Goal: Task Accomplishment & Management: Manage account settings

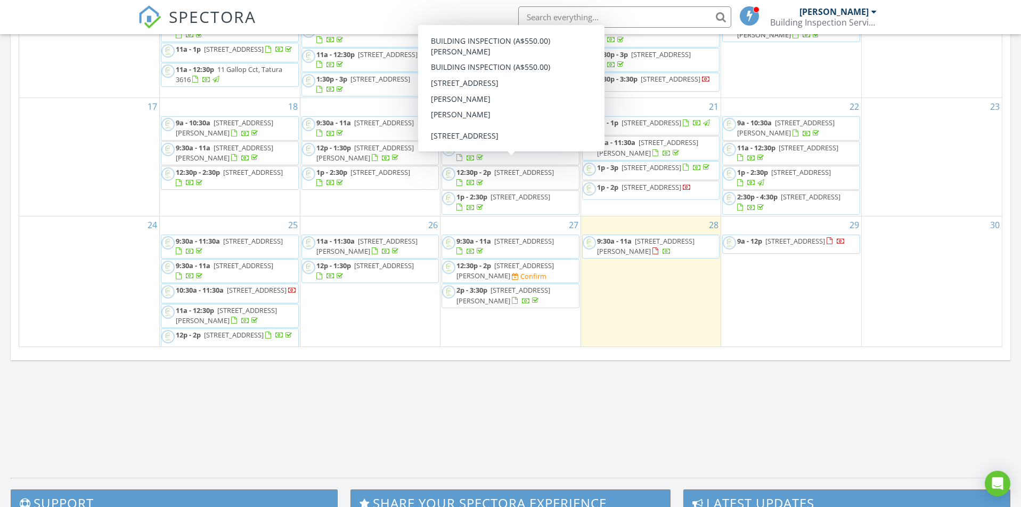
scroll to position [139, 0]
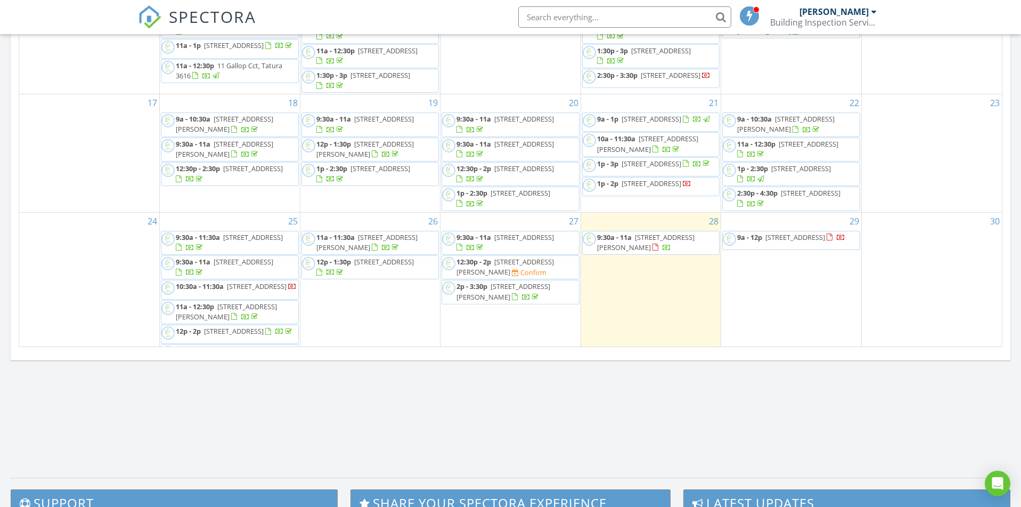
click at [513, 232] on span "[STREET_ADDRESS]" at bounding box center [524, 237] width 60 height 10
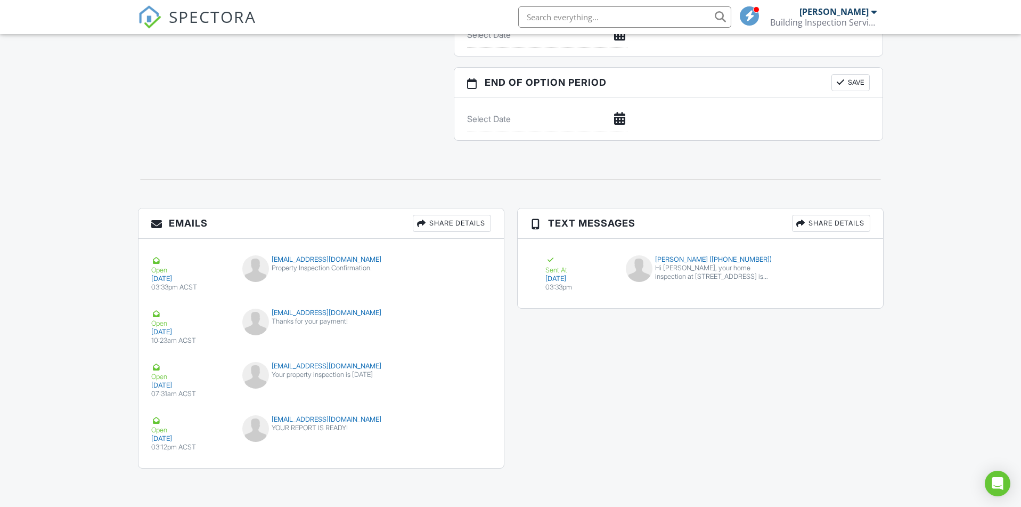
scroll to position [1078, 0]
click at [368, 436] on div "mjayde@live.com.au YOUR REPORT IS READY!" at bounding box center [321, 432] width 170 height 32
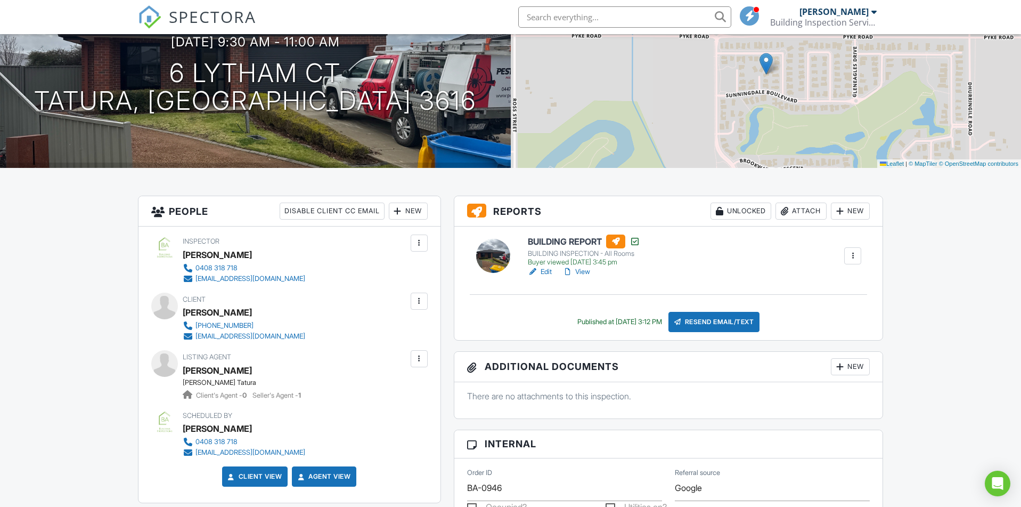
scroll to position [117, 0]
click at [585, 271] on link "View" at bounding box center [577, 271] width 28 height 11
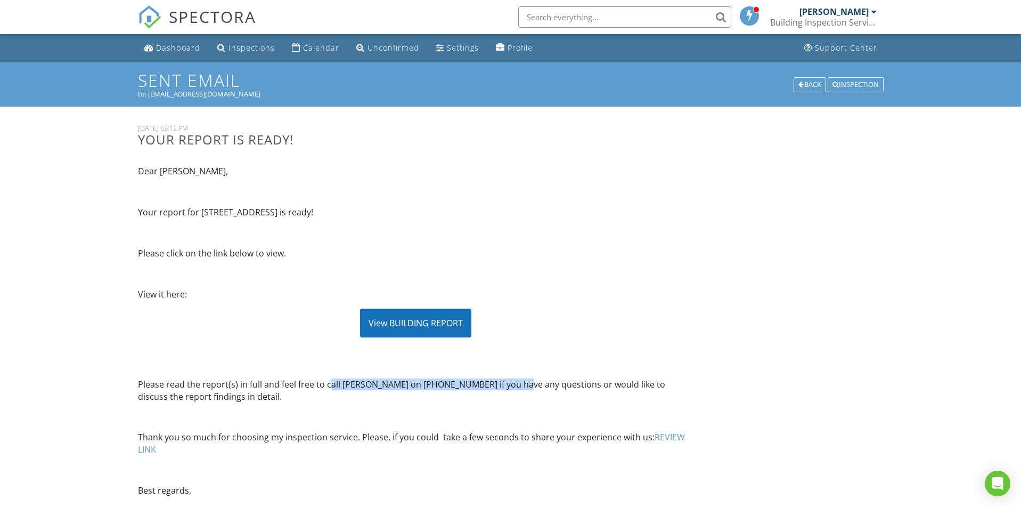
drag, startPoint x: 333, startPoint y: 381, endPoint x: 509, endPoint y: 385, distance: 176.4
click at [509, 385] on p "Please read the report(s) in full and feel free to call Nick on 0488 216 422 if…" at bounding box center [416, 390] width 556 height 24
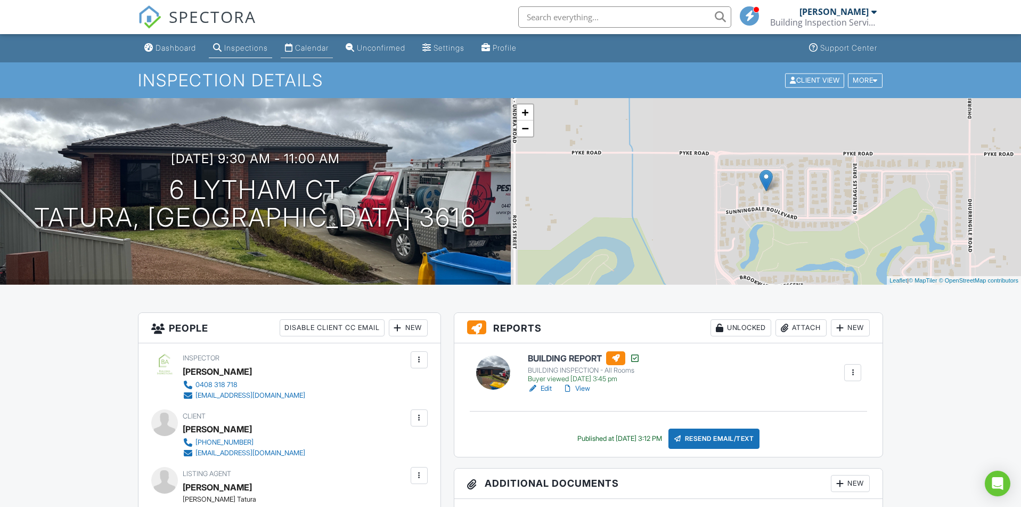
click at [314, 47] on div "Calendar" at bounding box center [312, 47] width 34 height 9
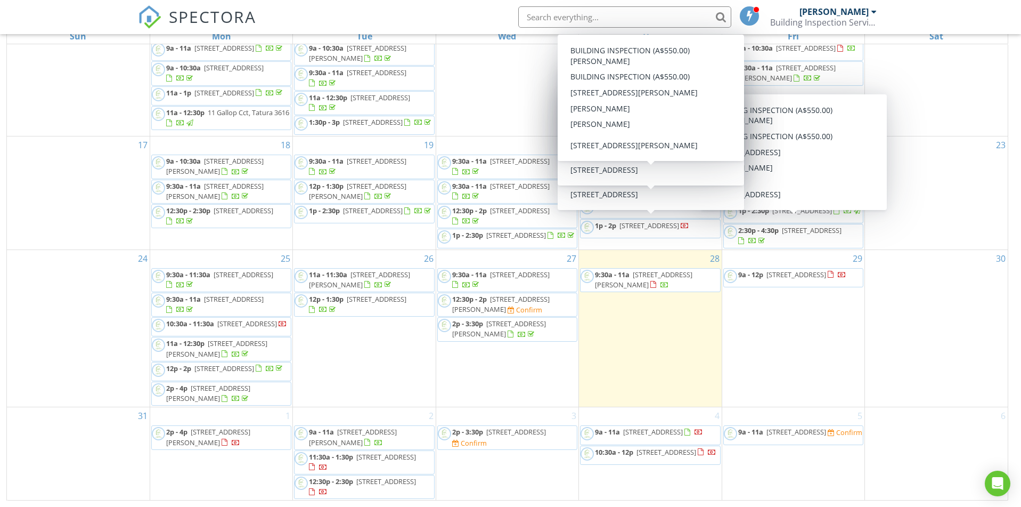
scroll to position [142, 0]
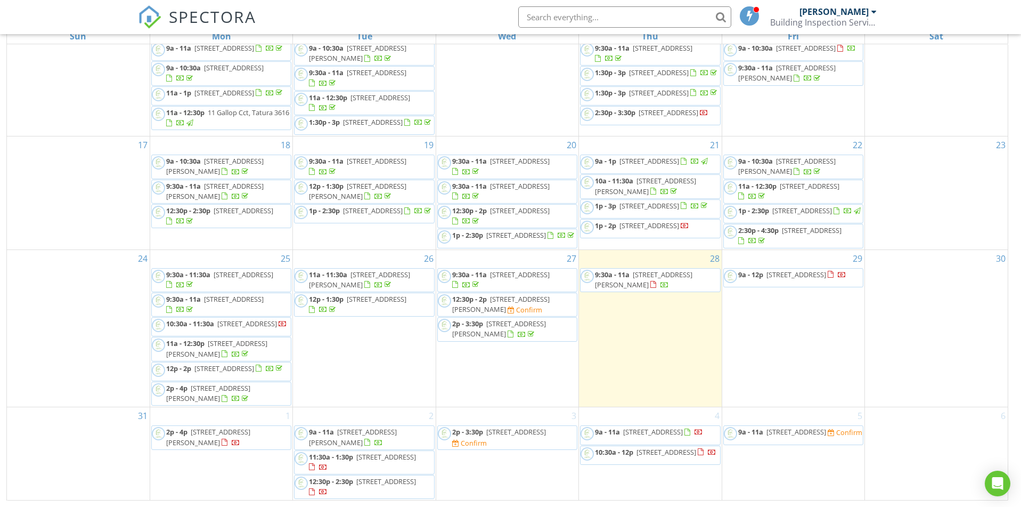
click at [660, 275] on span "9:30a - 11a 17 Wills St, Shepparton 3630" at bounding box center [650, 280] width 139 height 21
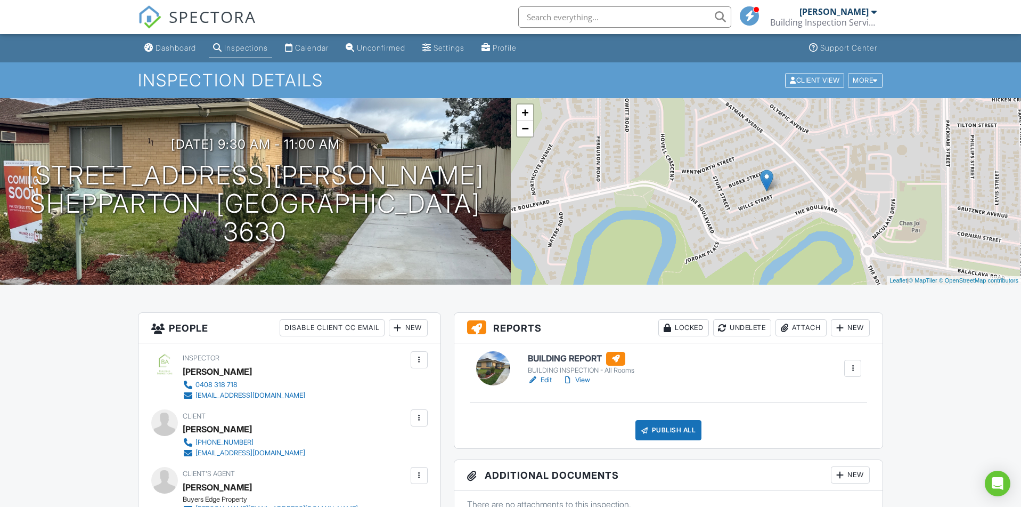
click at [578, 377] on link "View" at bounding box center [577, 380] width 28 height 11
click at [306, 43] on link "Calendar" at bounding box center [307, 48] width 52 height 20
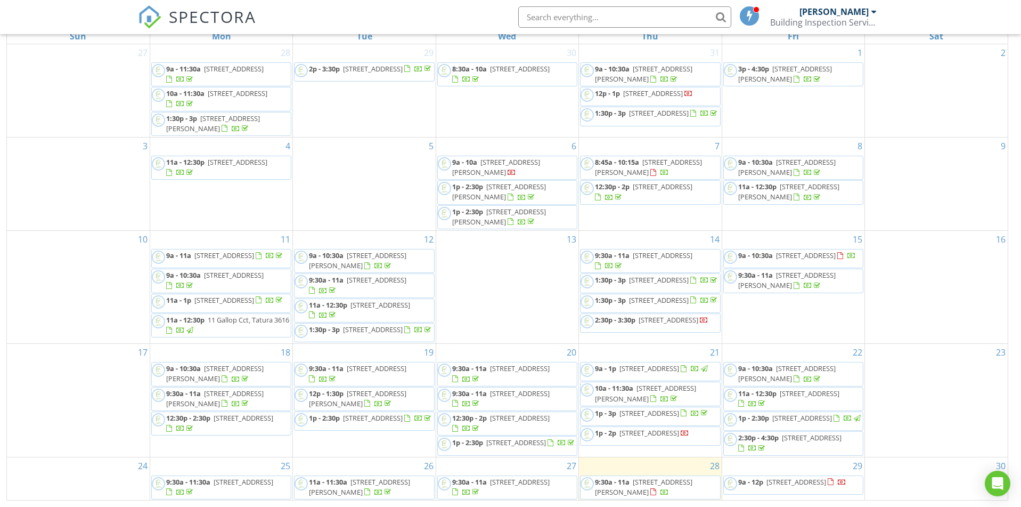
scroll to position [142, 0]
click at [782, 368] on span "[STREET_ADDRESS][PERSON_NAME]" at bounding box center [786, 373] width 97 height 20
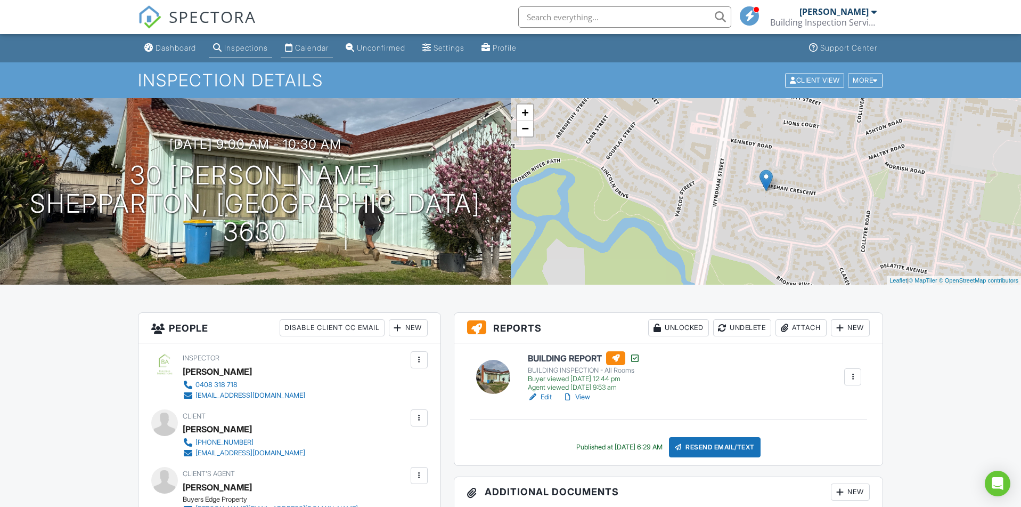
click at [315, 46] on div "Calendar" at bounding box center [312, 47] width 34 height 9
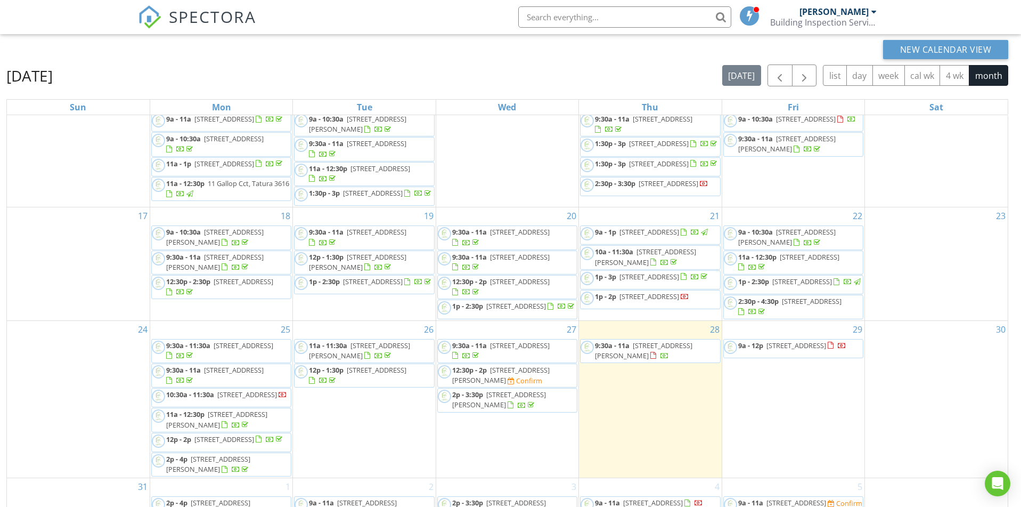
scroll to position [73, 0]
click at [379, 363] on span "12 Langi St, Shepparton 3630" at bounding box center [377, 368] width 60 height 10
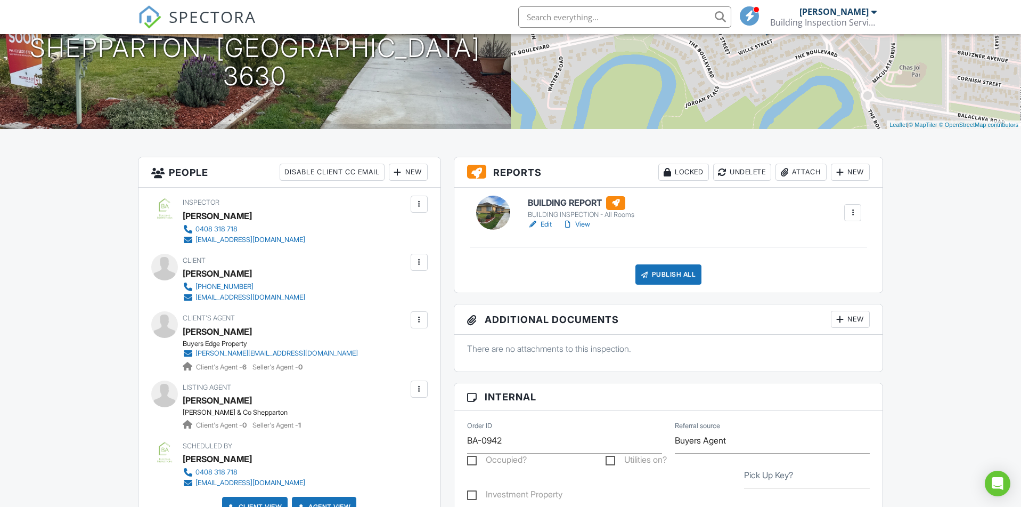
scroll to position [170, 0]
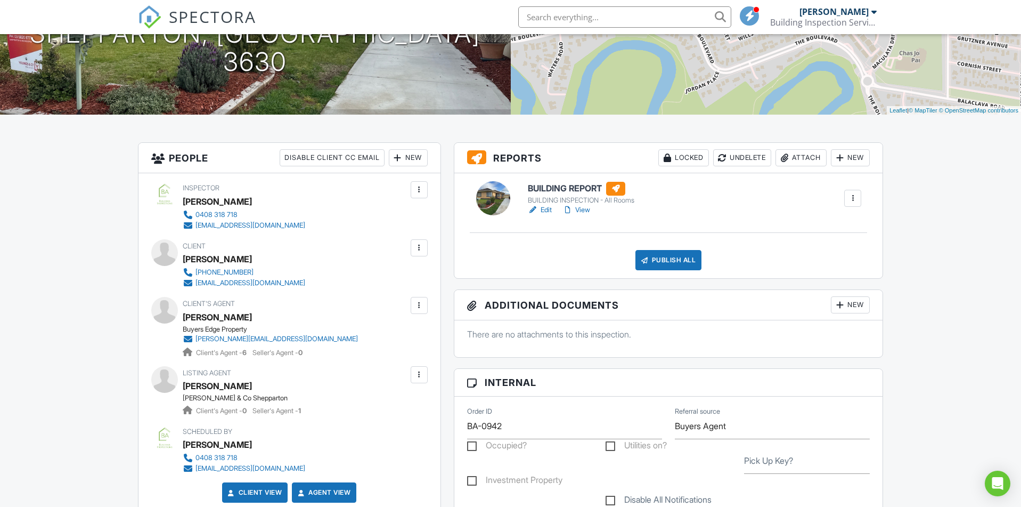
click at [835, 305] on div at bounding box center [840, 304] width 11 height 11
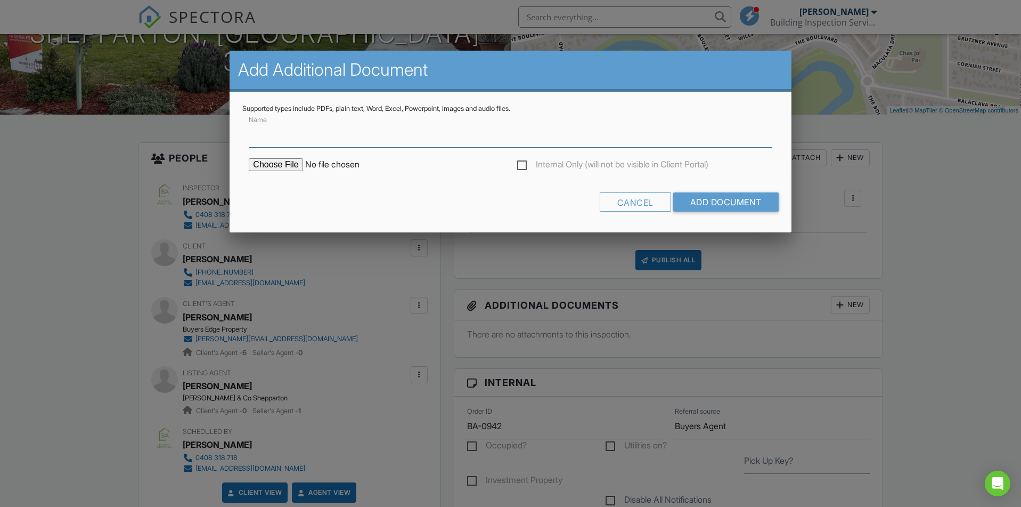
paste input "17 [PERSON_NAME] St Electrical and Safety Inspection Report"
type input "17 [PERSON_NAME] St Electrical and Safety Inspection Report"
click at [286, 167] on input "file" at bounding box center [339, 164] width 181 height 13
type input "C:\fakepath\17 Wills St Electrical and Safety Inspection Report.pdf"
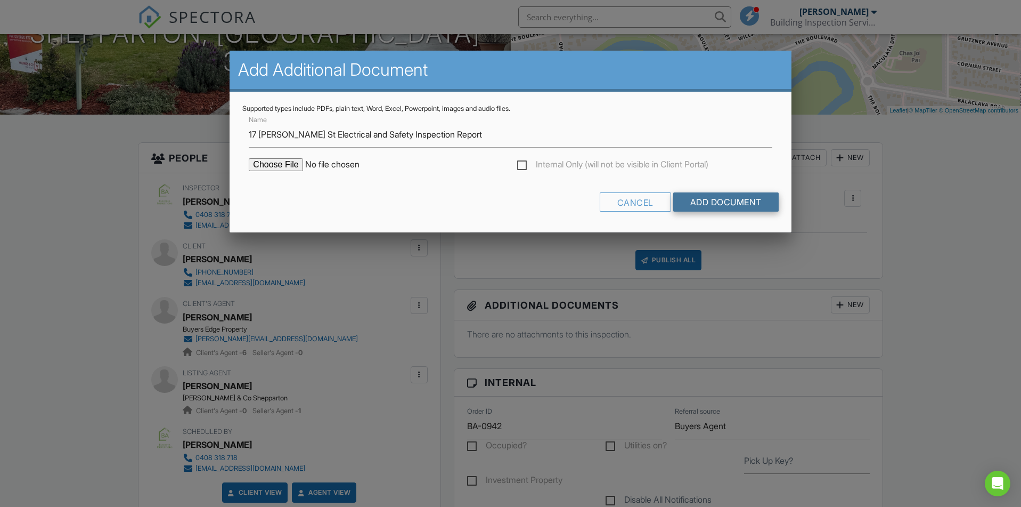
click at [712, 199] on input "Add Document" at bounding box center [725, 201] width 105 height 19
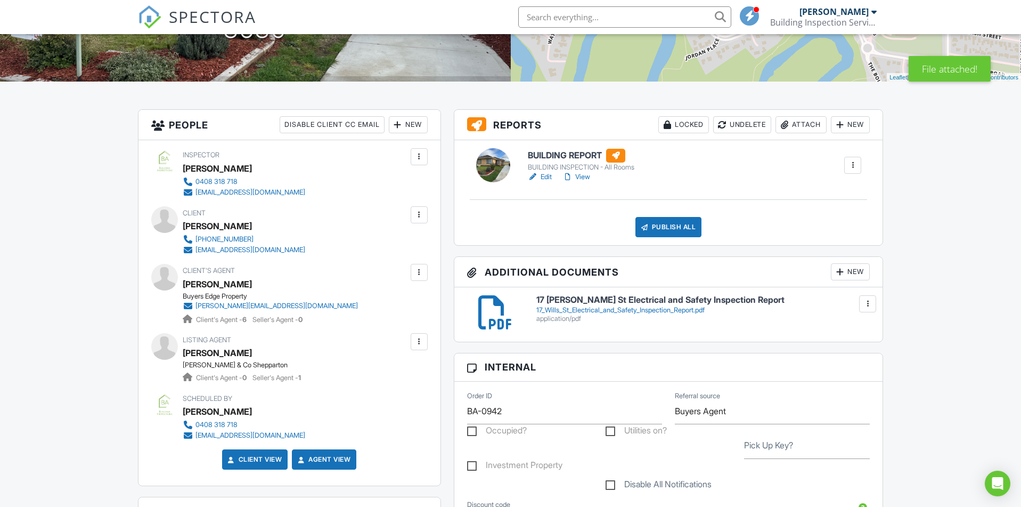
scroll to position [205, 0]
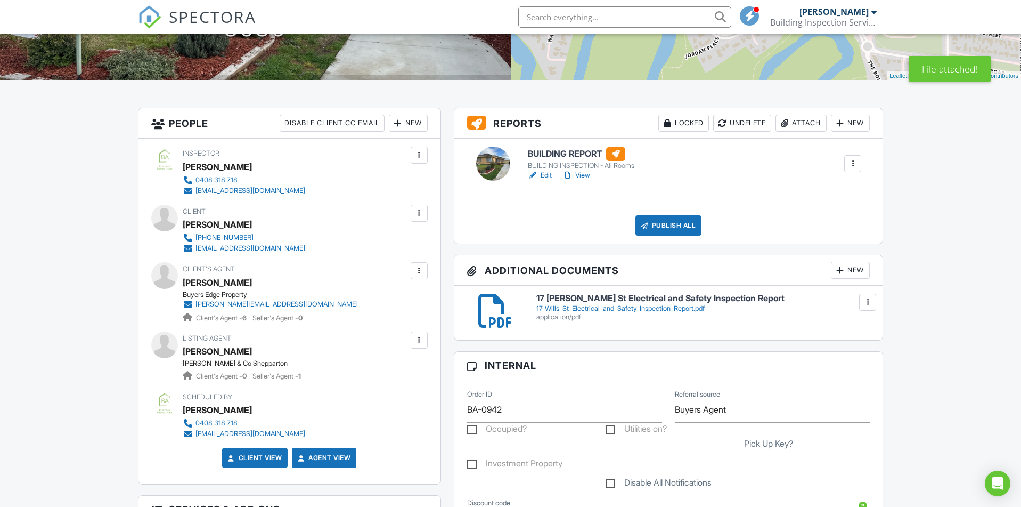
drag, startPoint x: 928, startPoint y: 259, endPoint x: 906, endPoint y: 282, distance: 32.0
click at [858, 269] on div "New" at bounding box center [850, 270] width 39 height 17
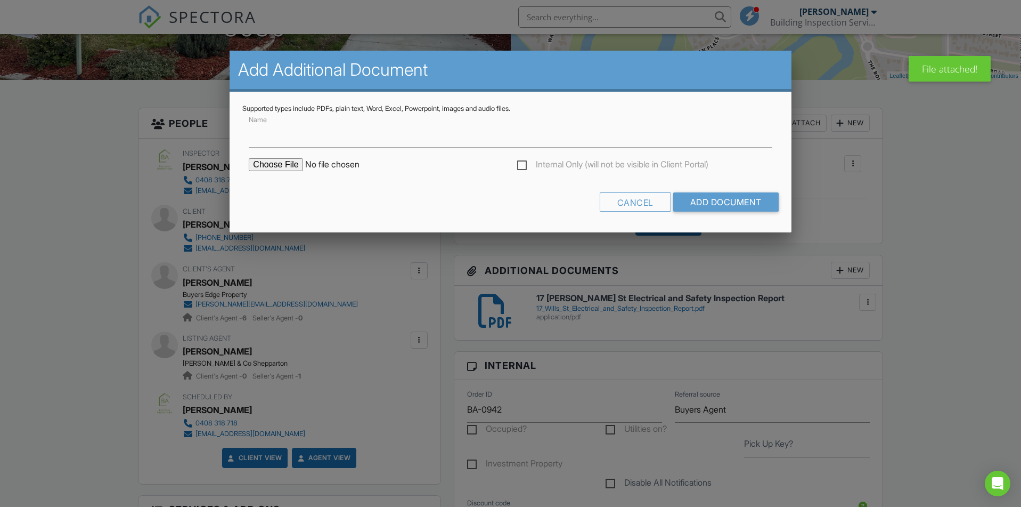
click at [283, 162] on input "file" at bounding box center [339, 164] width 181 height 13
type input "C:\fakepath\17 Wills St Electrical and Safety Inspection Reference Images 1.pdf"
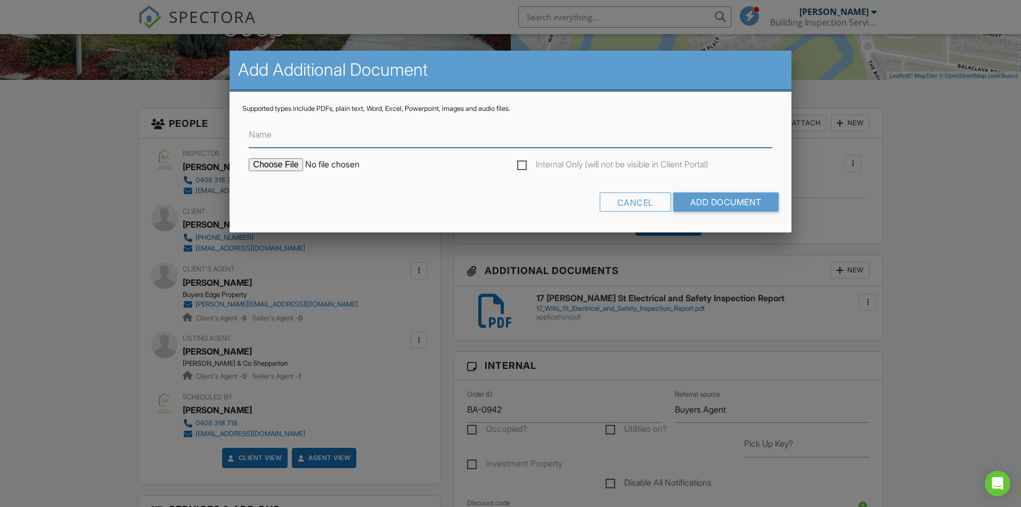
click at [361, 140] on input "Name" at bounding box center [510, 134] width 523 height 26
paste input "17 [PERSON_NAME] St Electrical and Safety Inspection Reference Images 1"
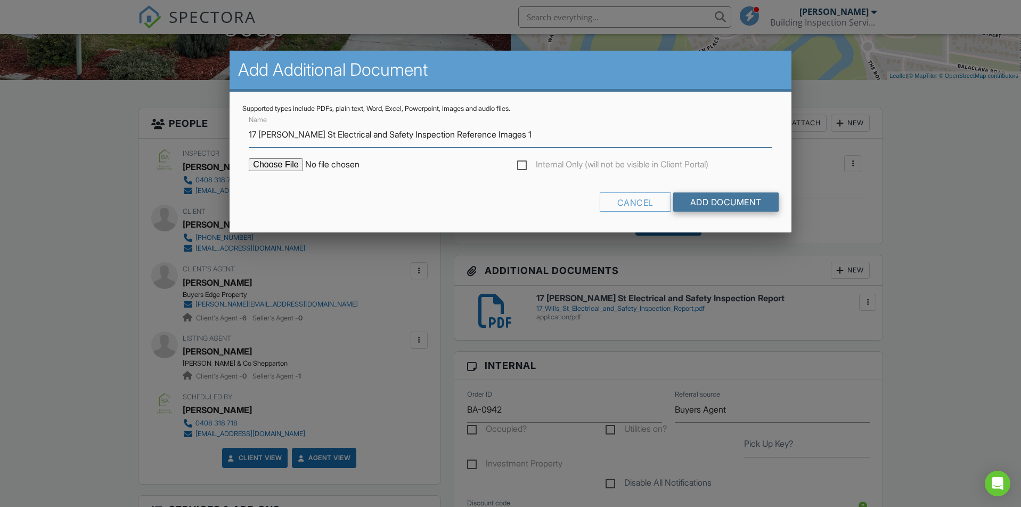
type input "17 [PERSON_NAME] St Electrical and Safety Inspection Reference Images 1"
click at [699, 198] on input "Add Document" at bounding box center [725, 201] width 105 height 19
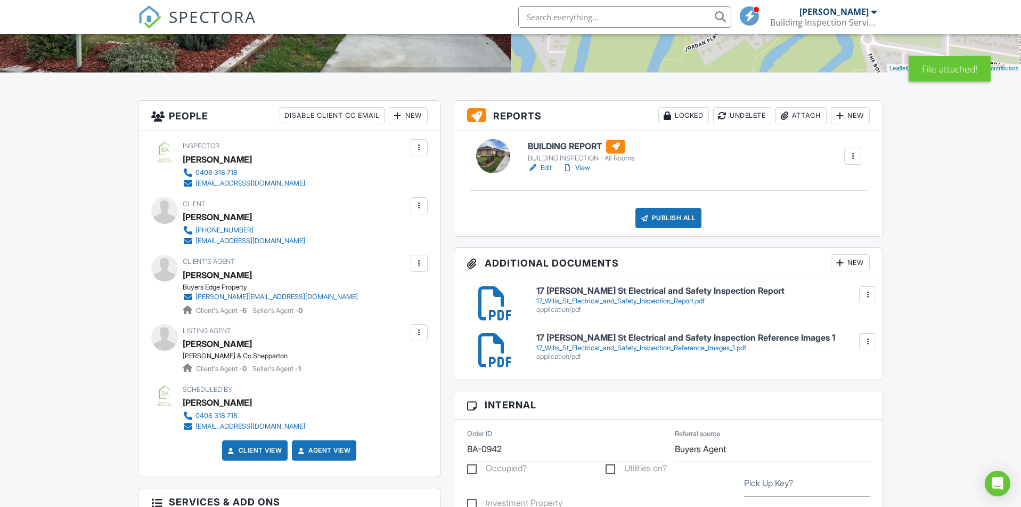
scroll to position [222, 0]
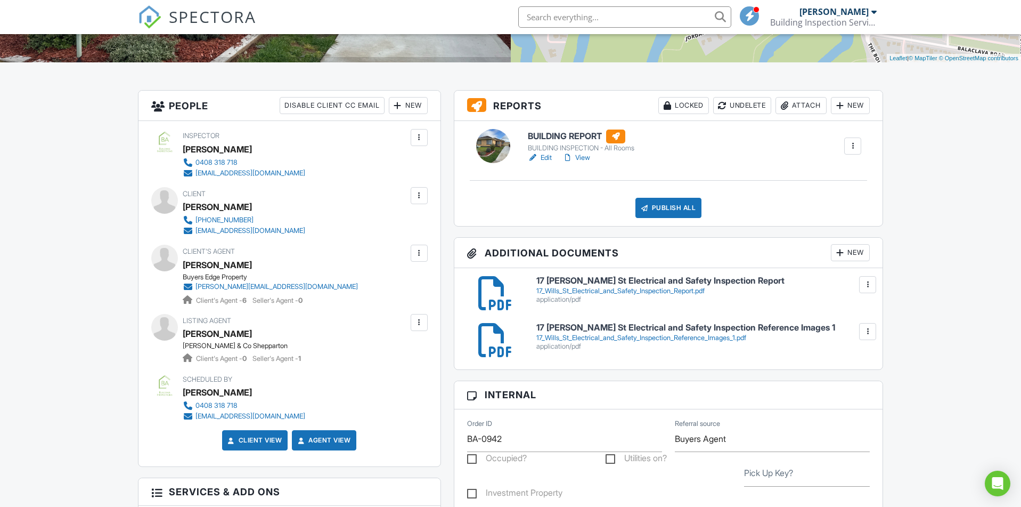
click at [836, 250] on div at bounding box center [840, 252] width 11 height 11
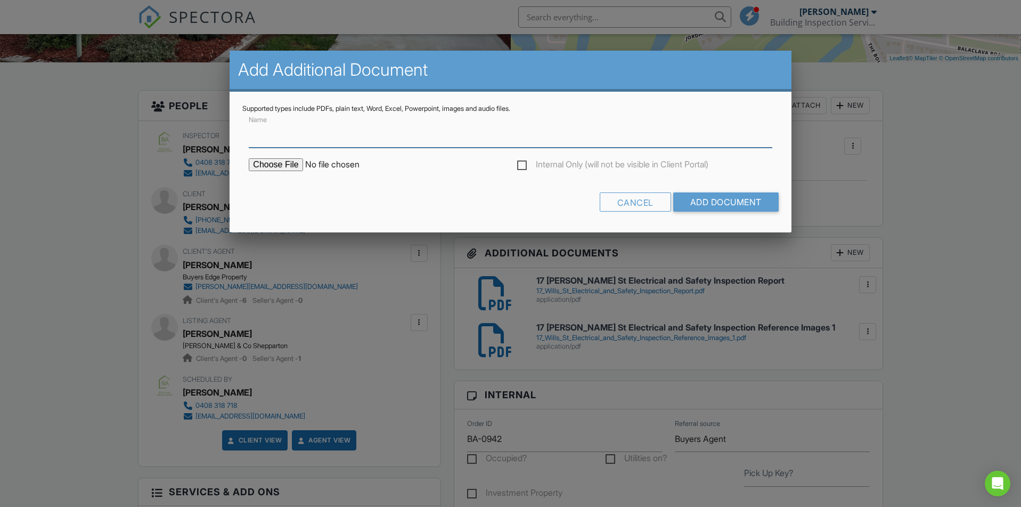
paste input "17 [PERSON_NAME] St Electrical and Safety Inspection Reference Images 2"
type input "17 [PERSON_NAME] St Electrical and Safety Inspection Reference Images 2"
click at [287, 165] on input "file" at bounding box center [339, 164] width 181 height 13
type input "C:\fakepath\17 Wills St Electrical and Safety Inspection Reference Images 2.pdf"
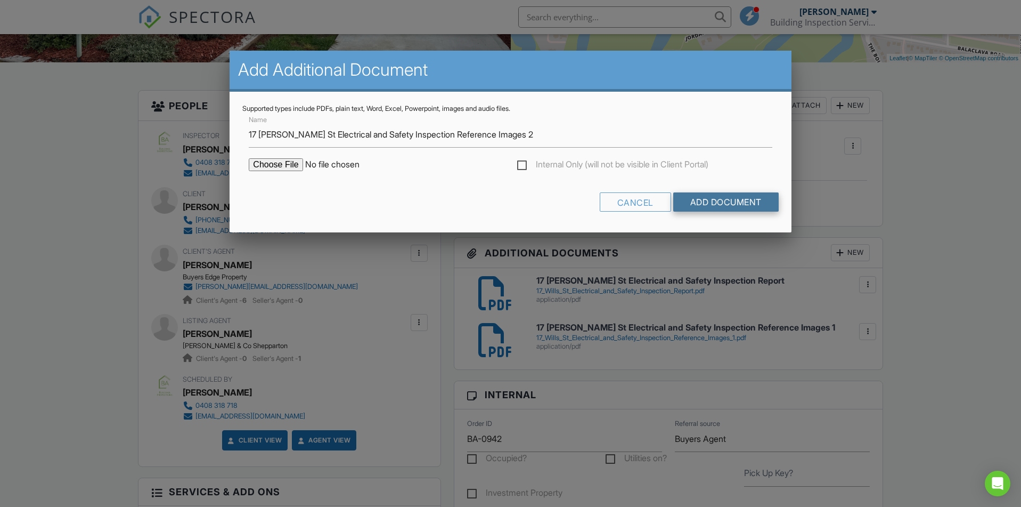
click at [730, 207] on input "Add Document" at bounding box center [725, 201] width 105 height 19
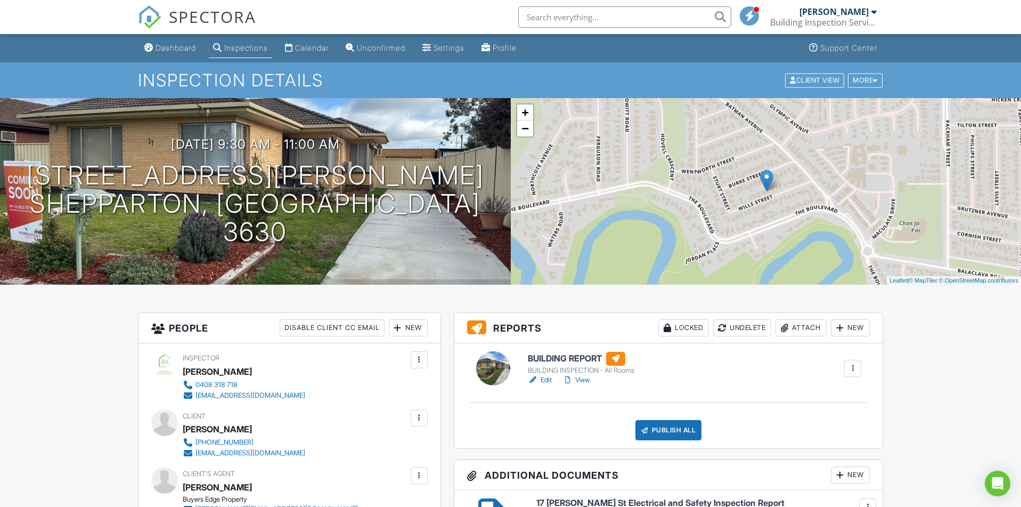
click at [316, 45] on div "Calendar" at bounding box center [312, 47] width 34 height 9
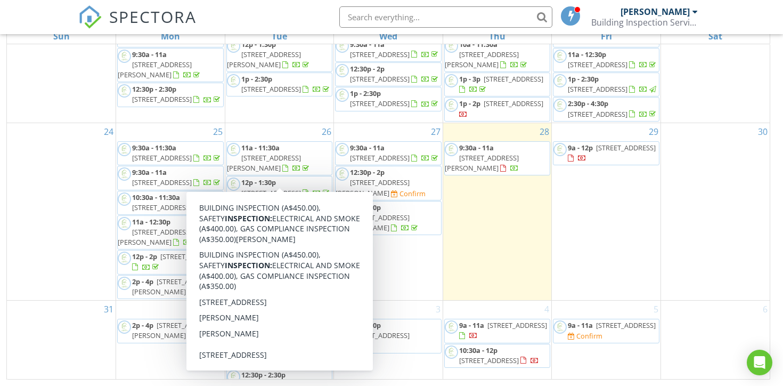
scroll to position [142, 0]
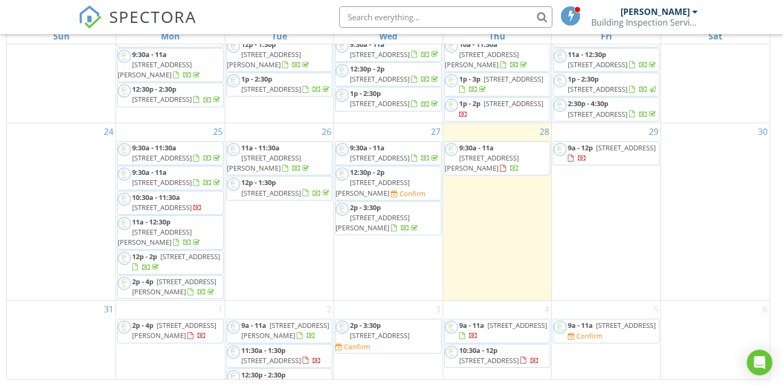
click at [607, 143] on span "70 Ovens St, Wangaratta 3677" at bounding box center [626, 148] width 60 height 10
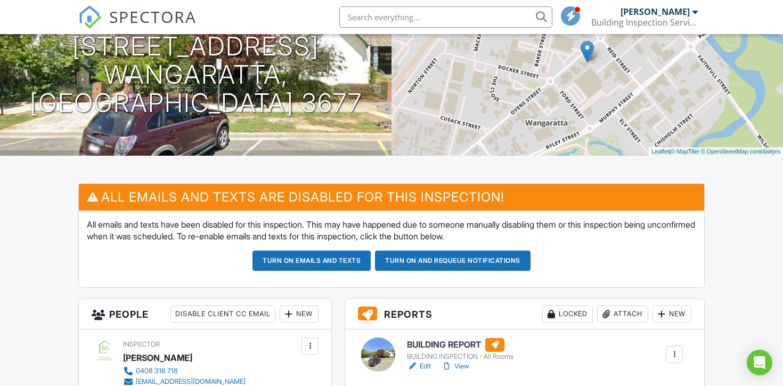
scroll to position [291, 0]
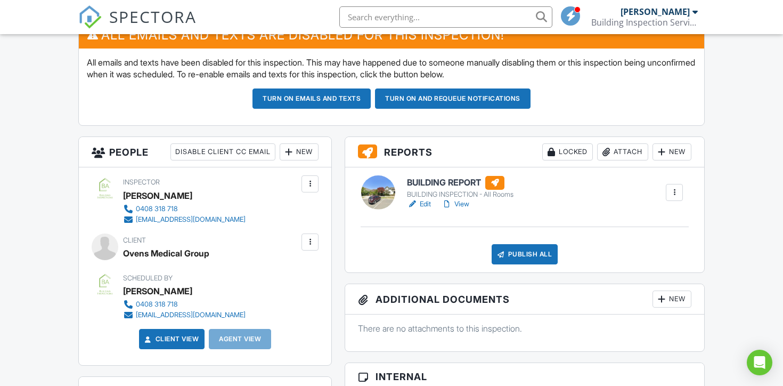
click at [419, 202] on link "Edit" at bounding box center [419, 204] width 24 height 11
